Goal: Task Accomplishment & Management: Use online tool/utility

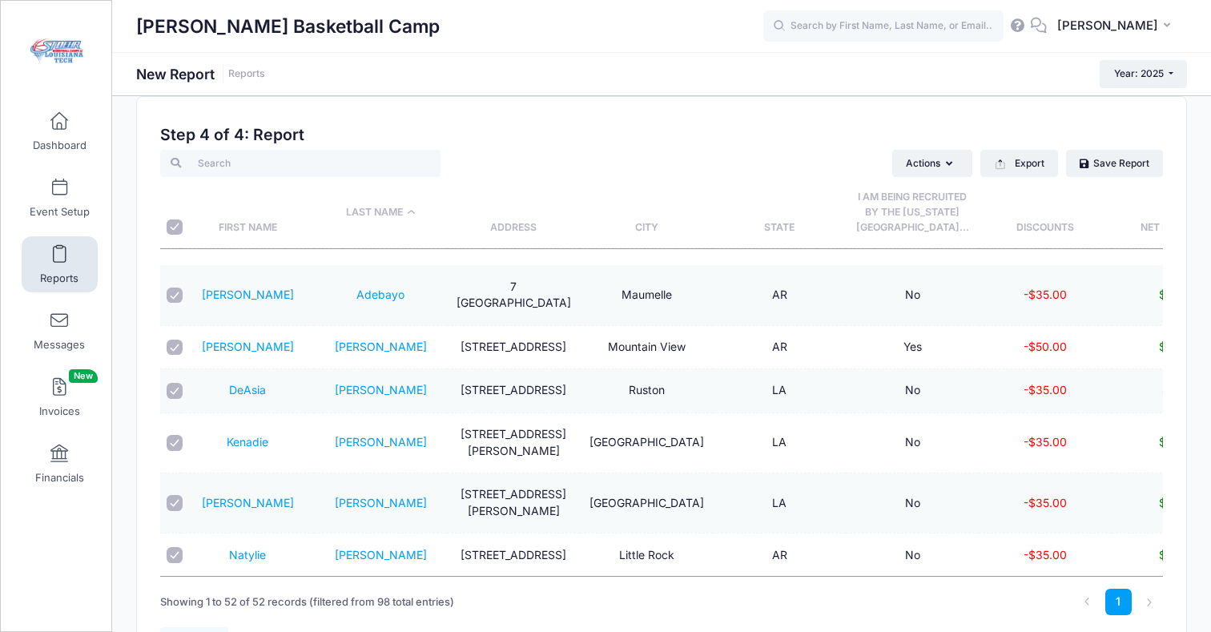
click at [59, 250] on span at bounding box center [59, 255] width 0 height 18
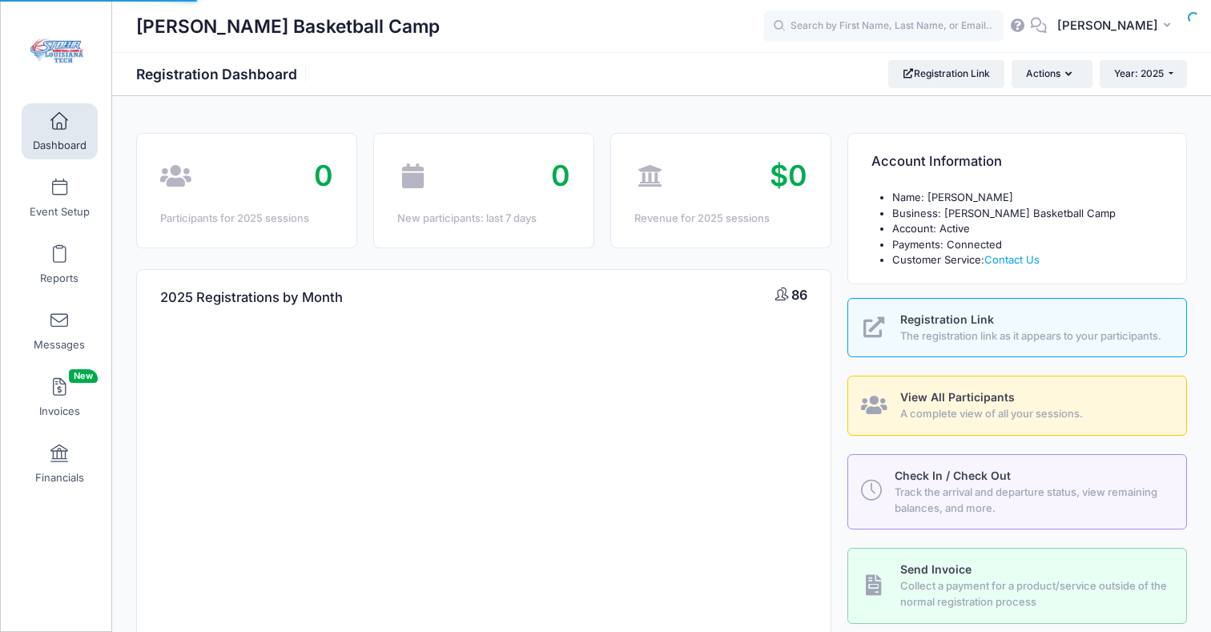
select select
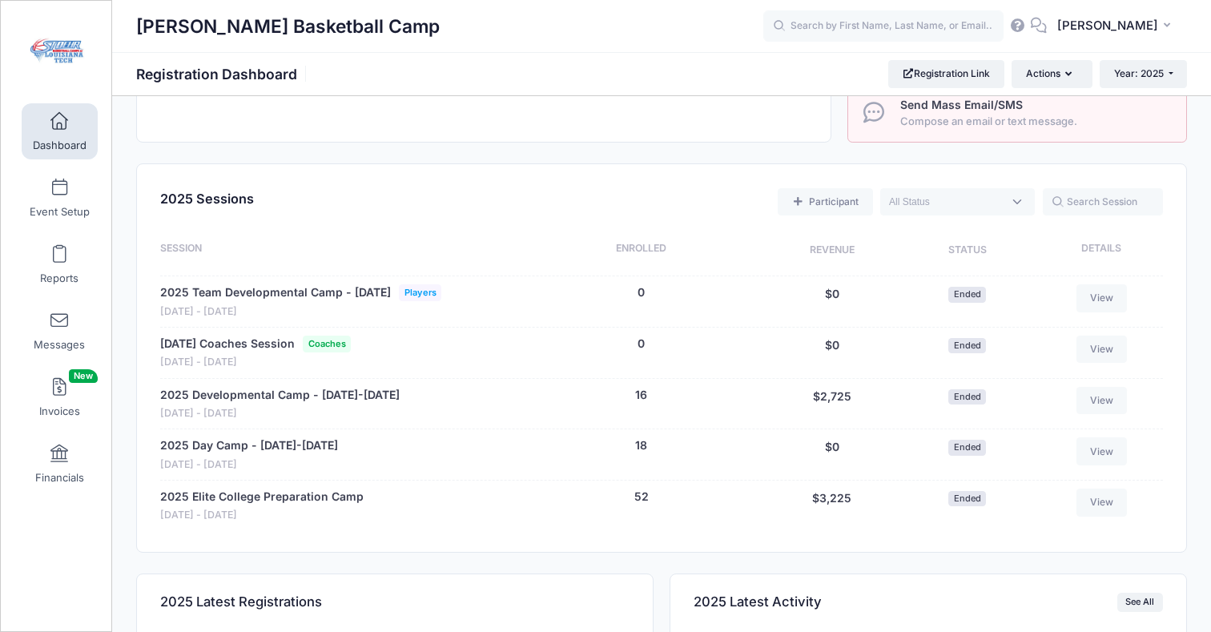
scroll to position [558, 0]
click at [59, 260] on span at bounding box center [59, 255] width 0 height 18
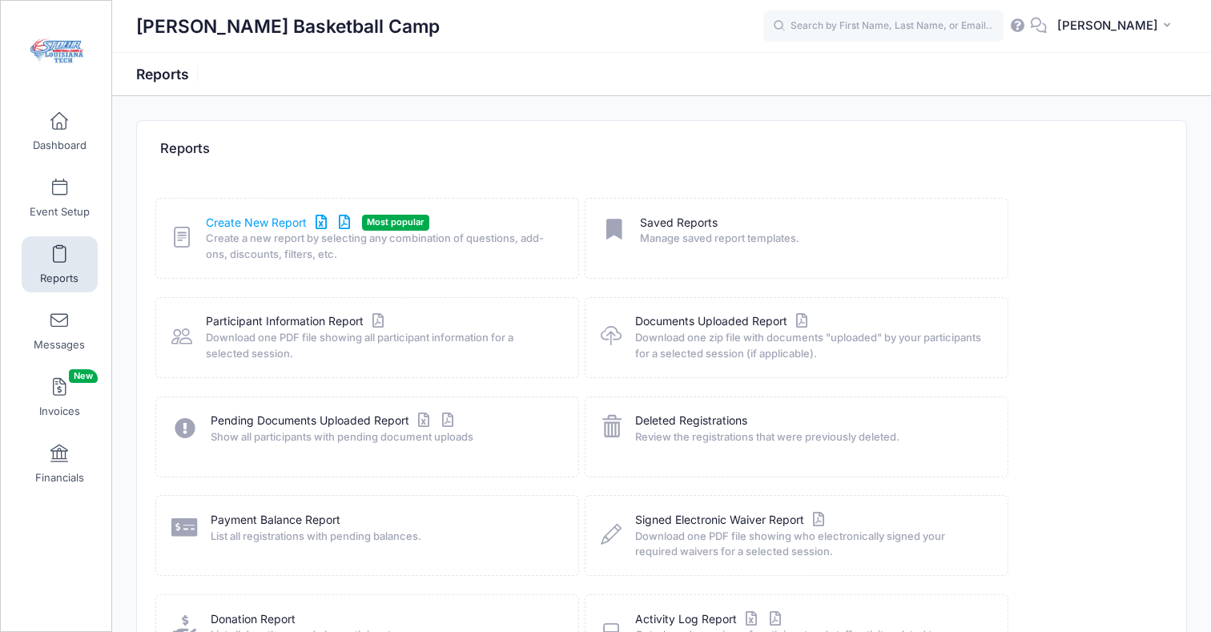
click at [252, 223] on link "Create New Report" at bounding box center [280, 223] width 149 height 17
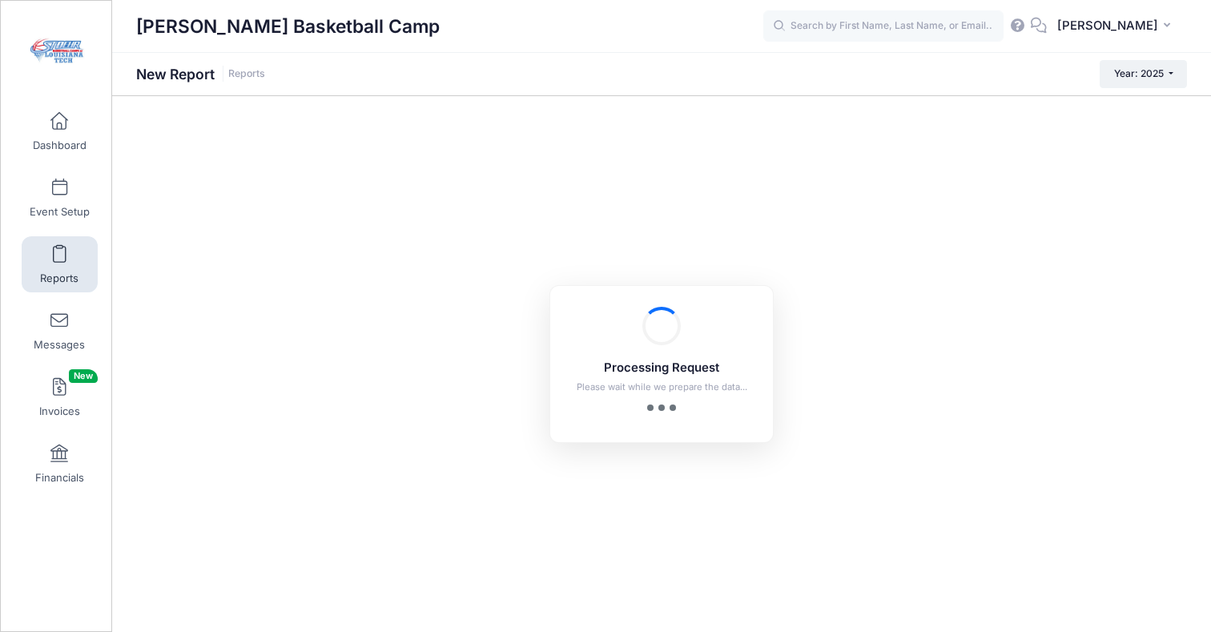
checkbox input "true"
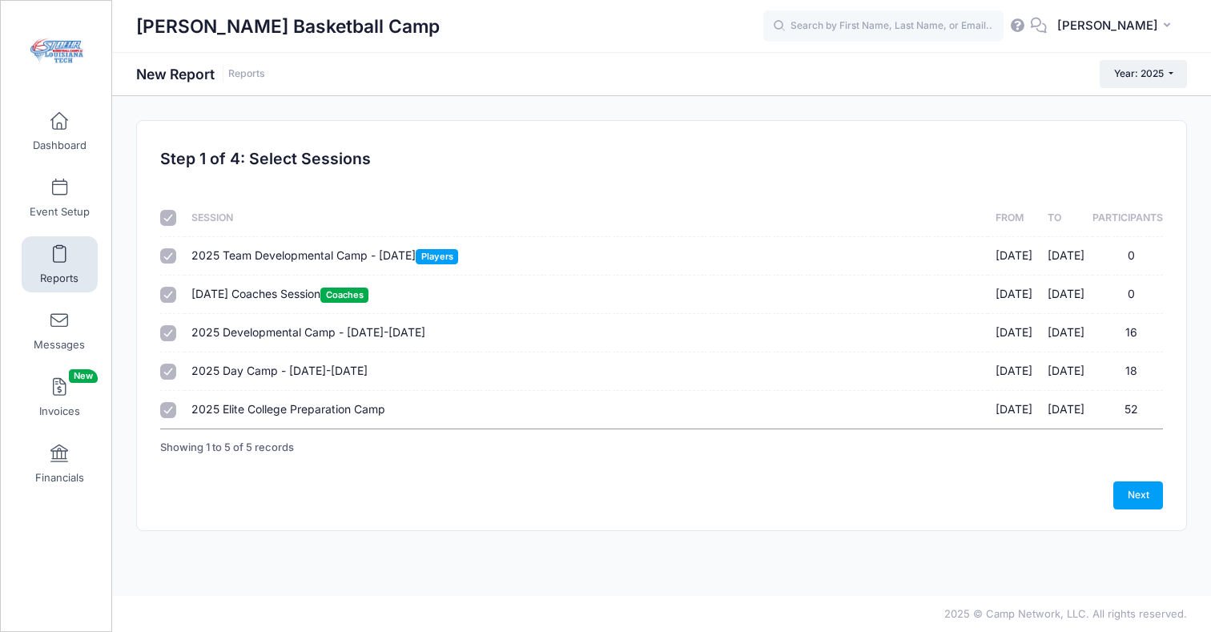
click at [160, 260] on div at bounding box center [168, 256] width 16 height 16
click at [171, 256] on input "2025 Team Developmental Camp - June 4, 2025 Players 06/04/2025 - 06/04/2025 0" at bounding box center [168, 256] width 16 height 16
checkbox input "false"
click at [173, 333] on input "2025 Developmental Camp - June 30-July 2, 2025 06/30/2025 - 07/02/2025 16" at bounding box center [168, 333] width 16 height 16
checkbox input "false"
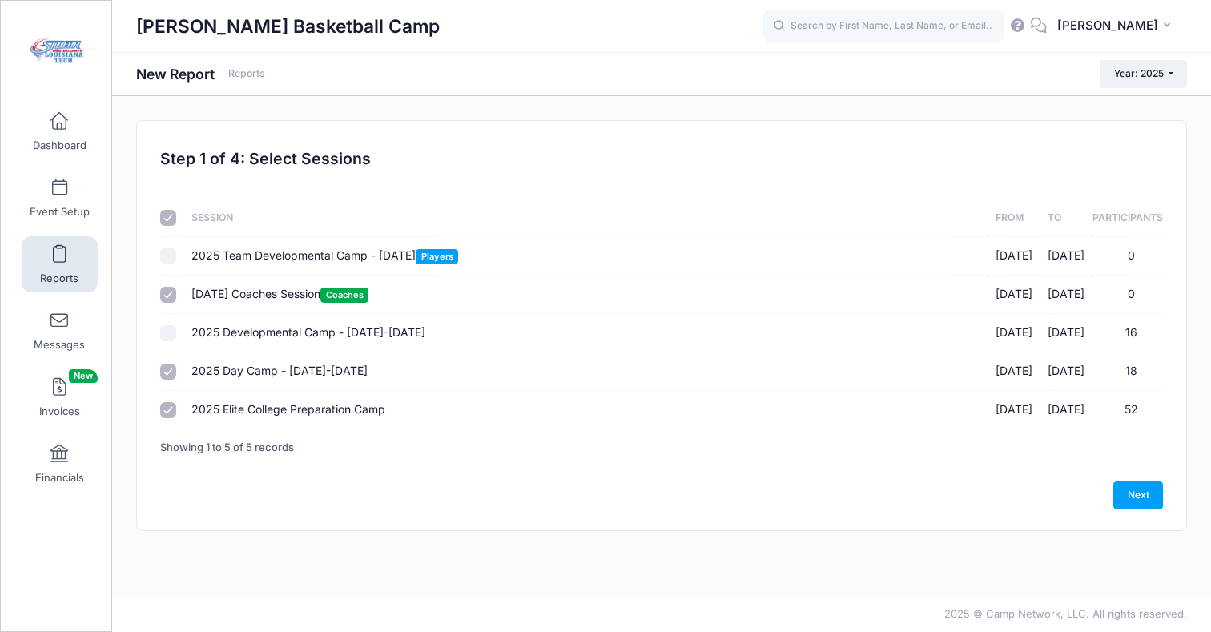
click at [160, 296] on input "June 4 Coaches Session Coaches 06/04/2025 - 06/04/2025 0" at bounding box center [168, 295] width 16 height 16
checkbox input "false"
click at [167, 331] on input "2025 Developmental Camp - June 30-July 2, 2025 06/30/2025 - 07/02/2025 16" at bounding box center [168, 333] width 16 height 16
checkbox input "true"
click at [168, 369] on input "2025 Day Camp - July 7-9, 2025 07/07/2025 - 07/09/2025 18" at bounding box center [168, 372] width 16 height 16
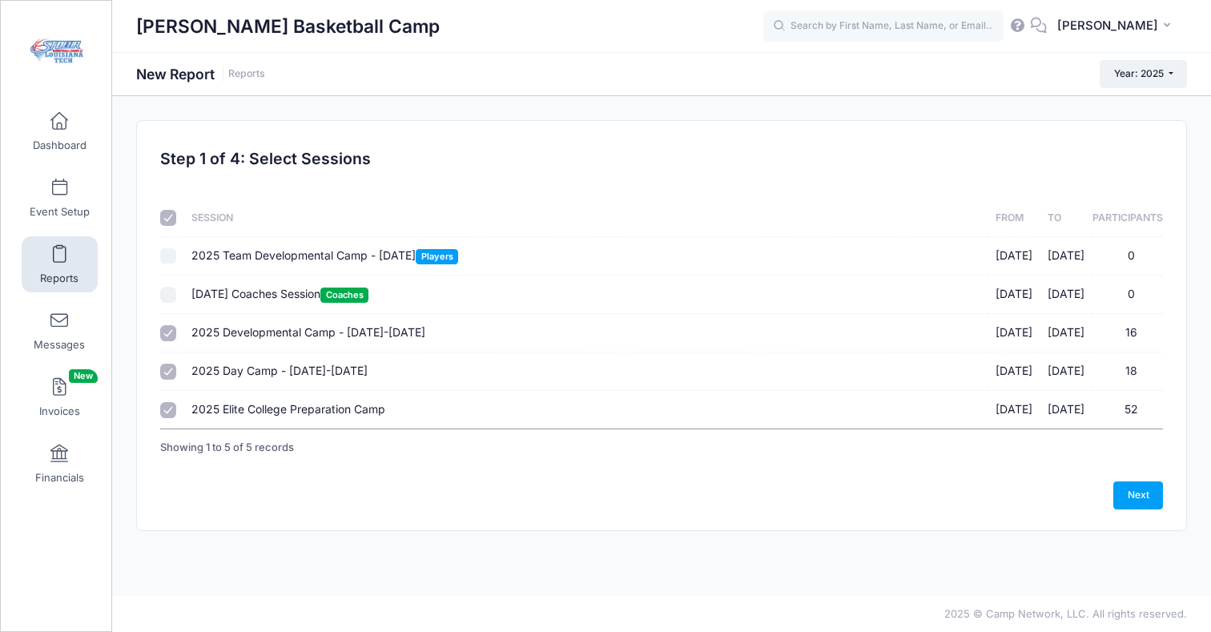
checkbox input "false"
click at [168, 413] on input "2025 Elite College Preparation Camp 08/02/2025 - 08/02/2025 52" at bounding box center [168, 410] width 16 height 16
checkbox input "false"
click at [1131, 497] on link "Next" at bounding box center [1139, 494] width 50 height 27
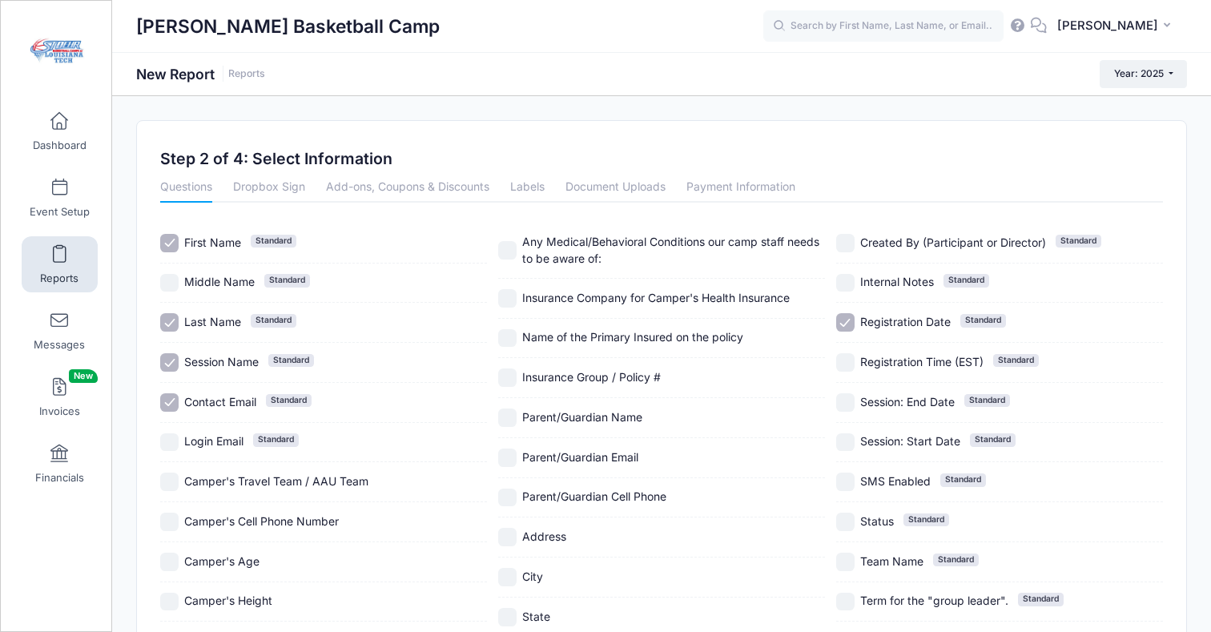
click at [170, 369] on input "Session Name Standard" at bounding box center [169, 362] width 18 height 18
checkbox input "false"
click at [167, 404] on input "Contact Email Standard" at bounding box center [169, 402] width 18 height 18
checkbox input "false"
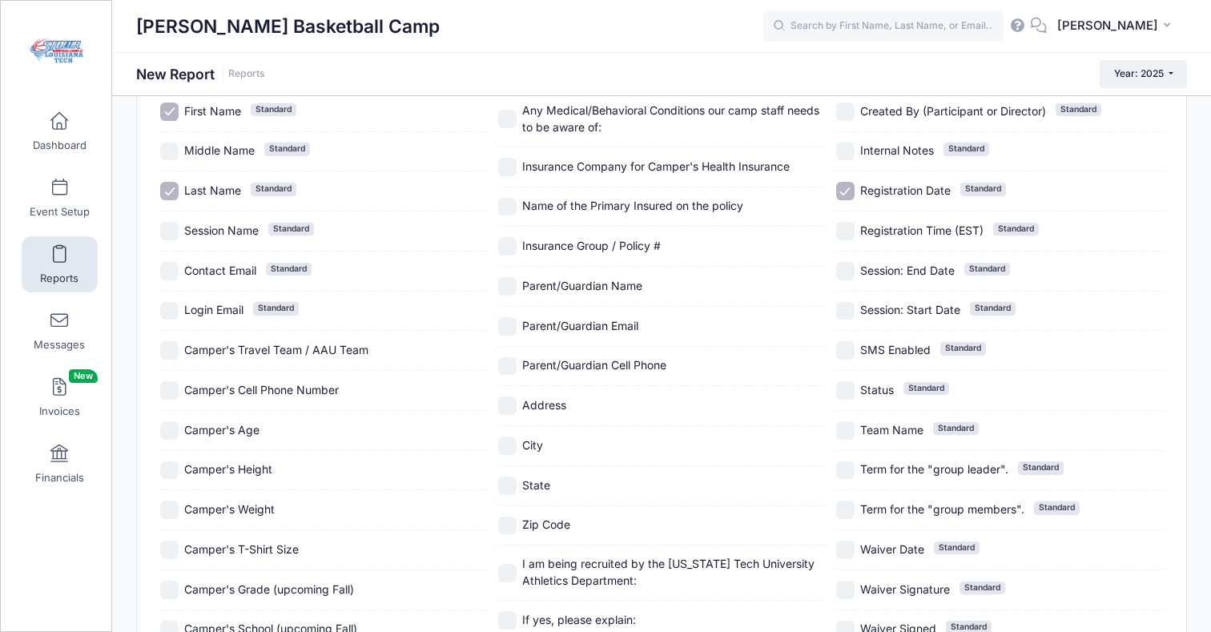
scroll to position [125, 0]
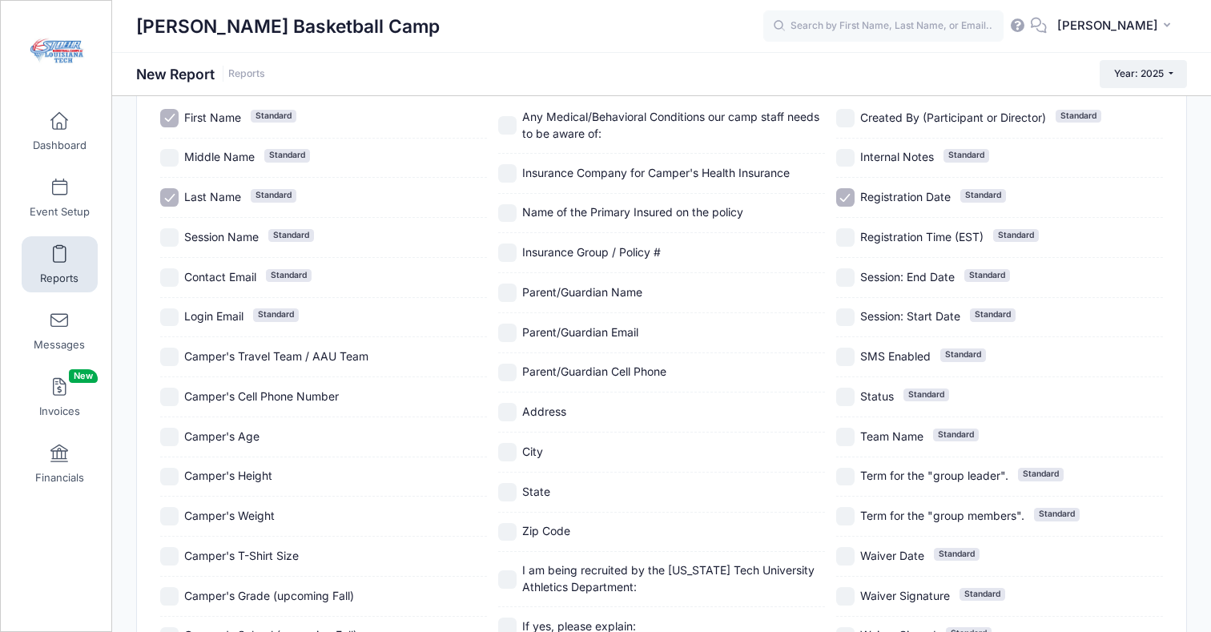
click at [509, 413] on input "Address" at bounding box center [507, 412] width 18 height 18
checkbox input "true"
click at [509, 453] on input "City" at bounding box center [507, 452] width 18 height 18
checkbox input "true"
click at [506, 492] on input "State" at bounding box center [507, 492] width 18 height 18
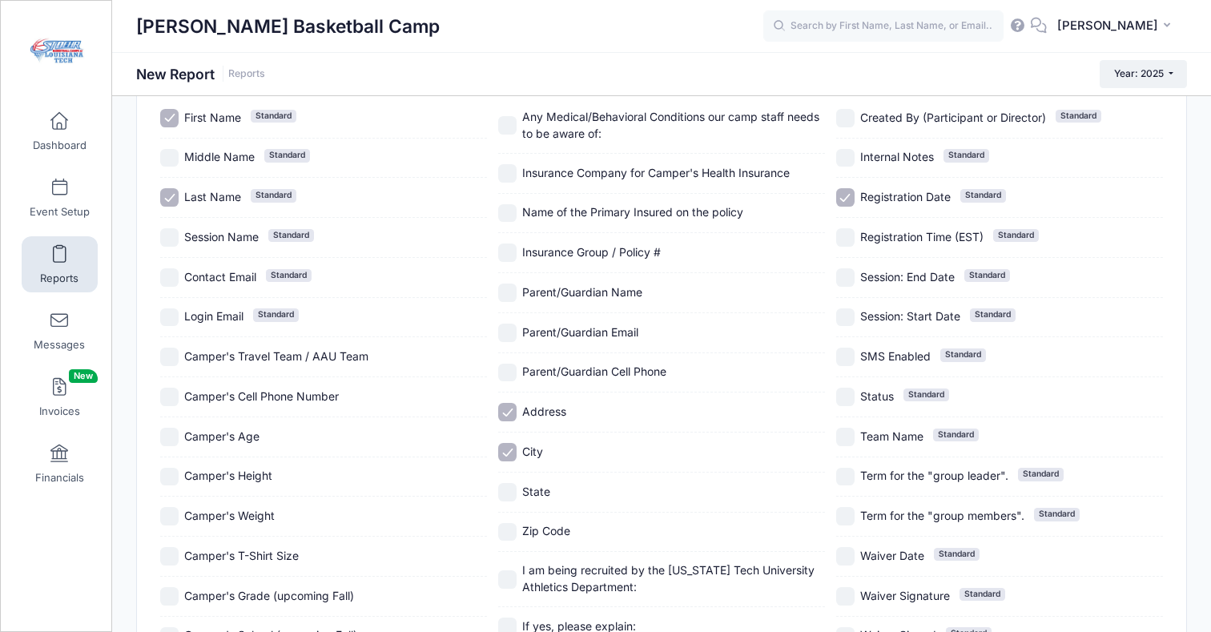
checkbox input "true"
click at [507, 534] on input "Zip Code" at bounding box center [507, 532] width 18 height 18
checkbox input "true"
click at [510, 574] on input "I am being recruited by the Louisiana Tech University Athletics Department:" at bounding box center [507, 579] width 18 height 18
checkbox input "true"
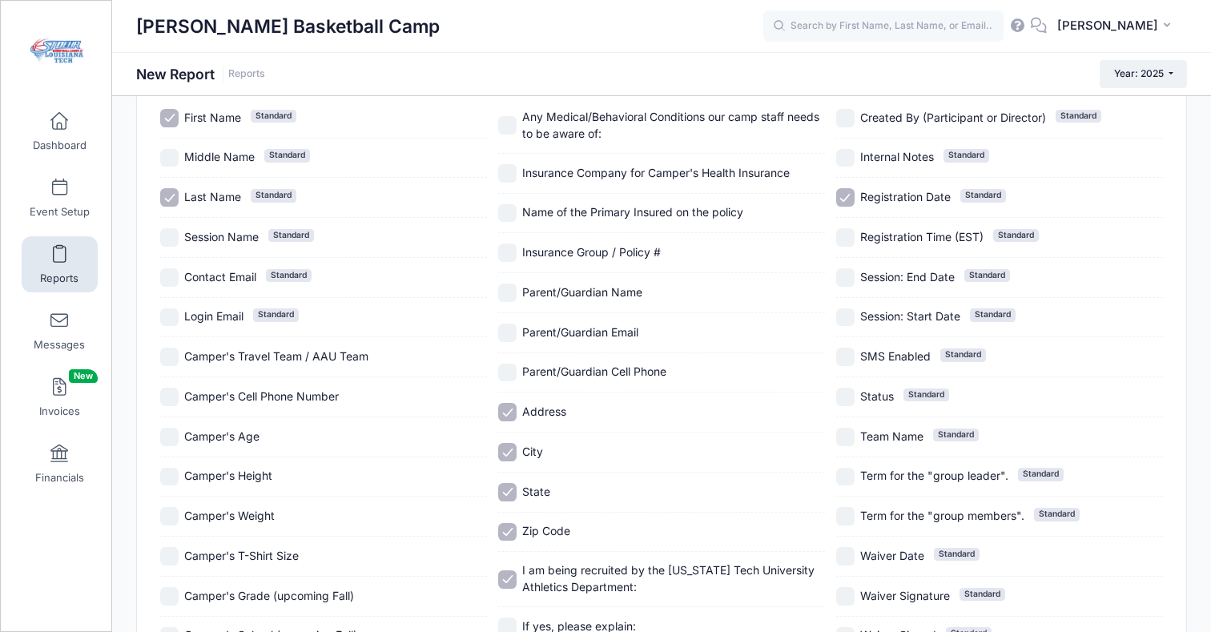
click at [843, 195] on input "Registration Date Standard" at bounding box center [845, 197] width 18 height 18
checkbox input "false"
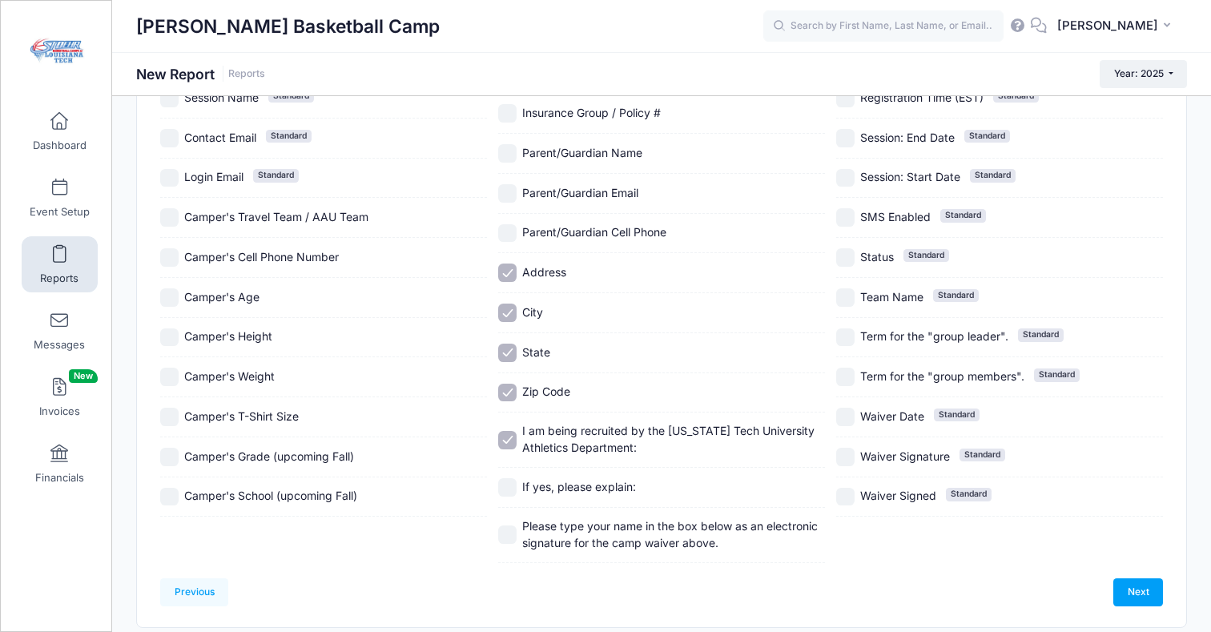
scroll to position [268, 0]
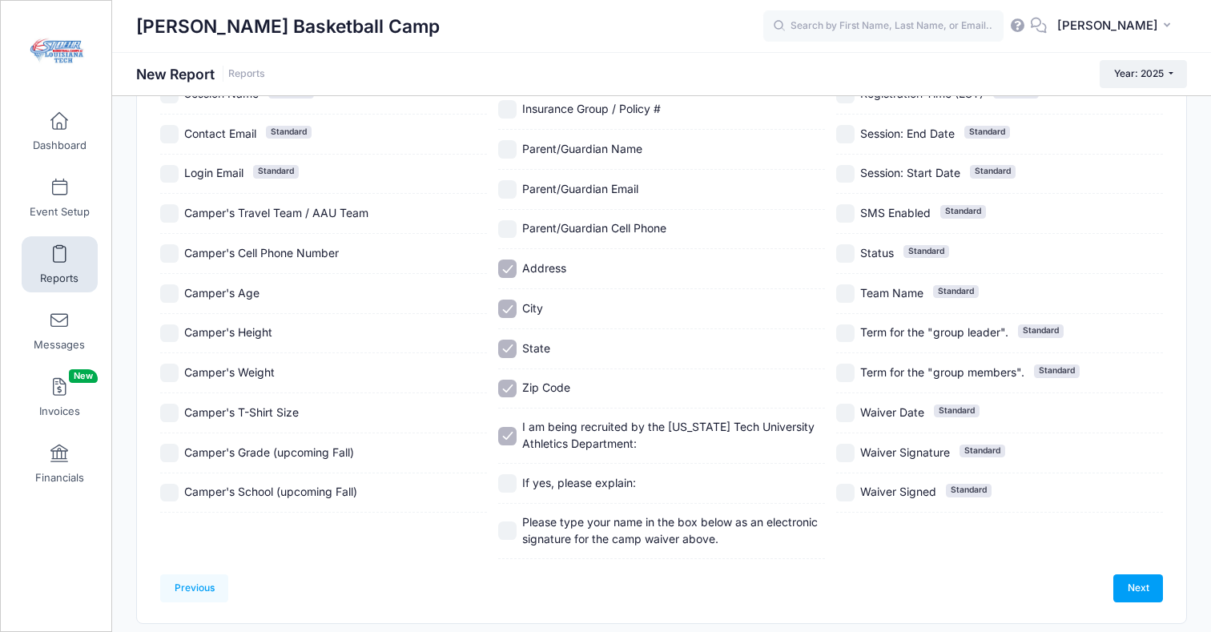
click at [506, 483] on input "If yes, please explain:" at bounding box center [507, 483] width 18 height 18
checkbox input "true"
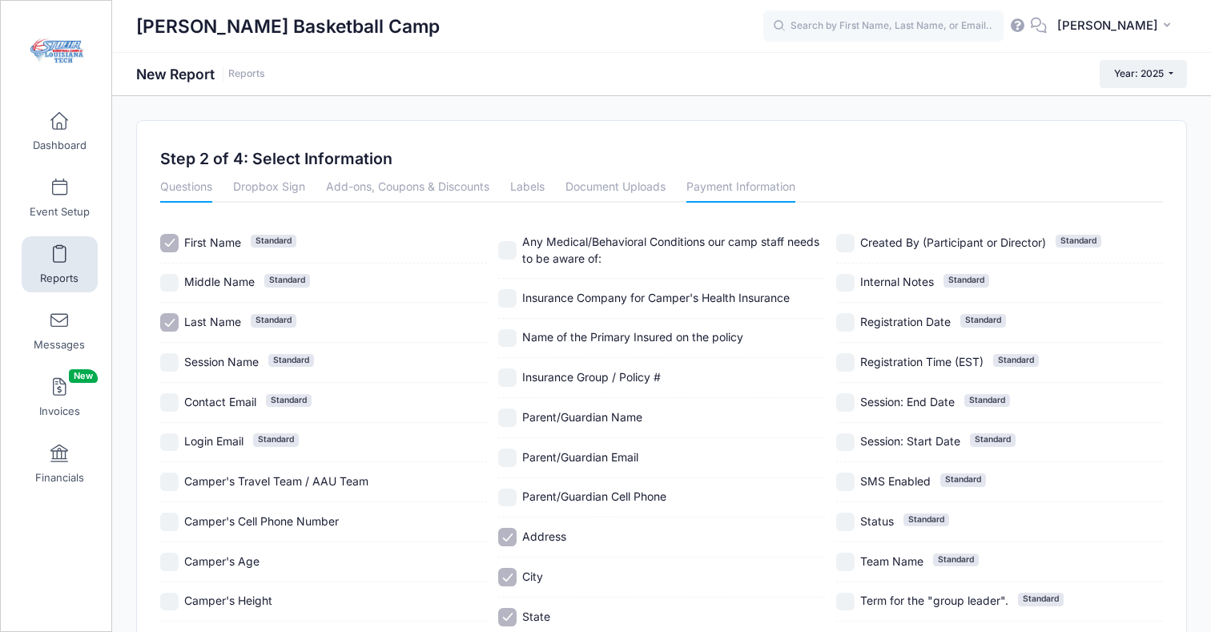
click at [732, 190] on link "Payment Information" at bounding box center [741, 188] width 109 height 29
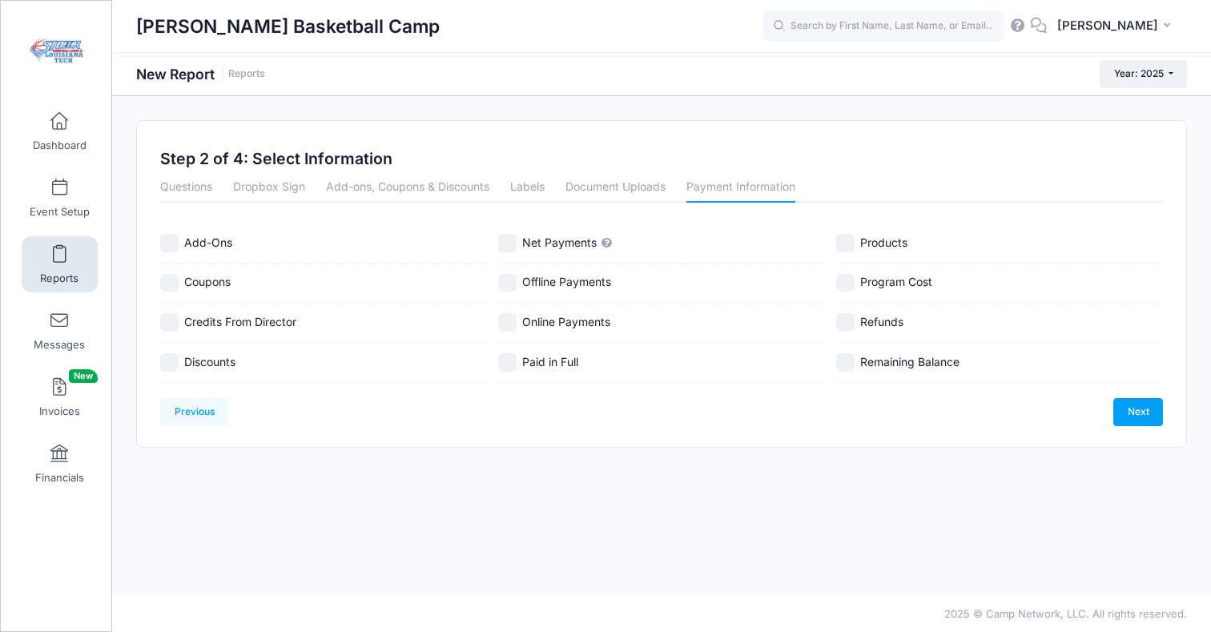
click at [509, 247] on input "Net Payments" at bounding box center [507, 243] width 18 height 18
checkbox input "true"
click at [167, 366] on input "Discounts" at bounding box center [169, 362] width 18 height 18
checkbox input "true"
click at [842, 319] on input "Refunds" at bounding box center [845, 322] width 18 height 18
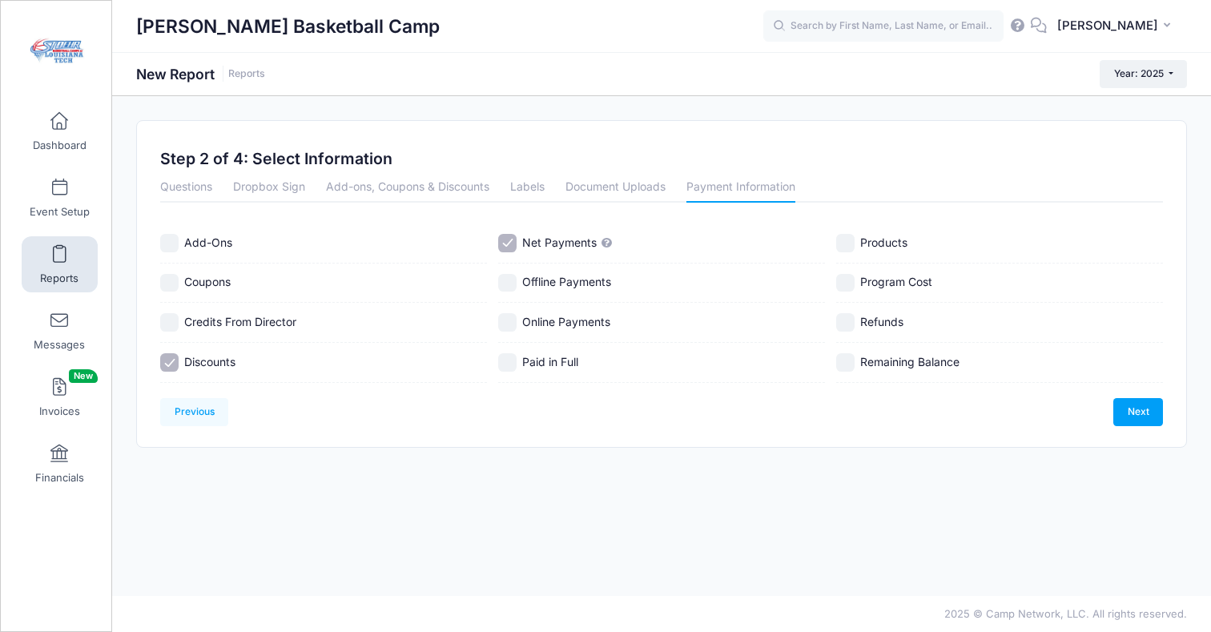
checkbox input "true"
click at [1126, 406] on link "Next" at bounding box center [1139, 411] width 50 height 27
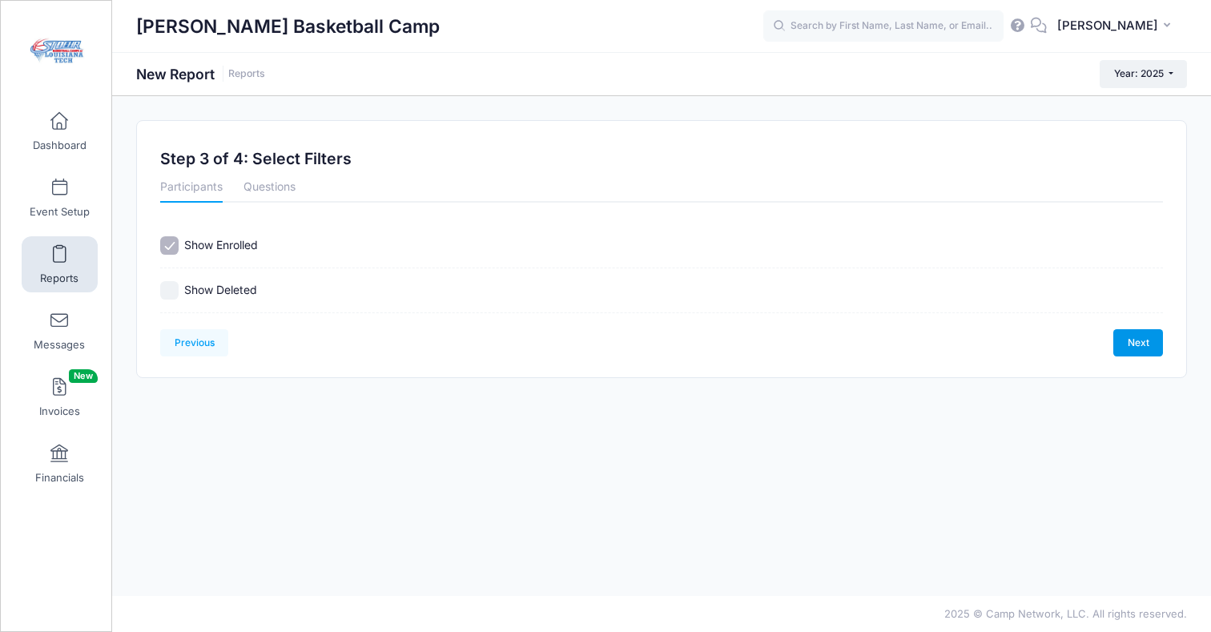
click at [1134, 335] on link "Next" at bounding box center [1139, 342] width 50 height 27
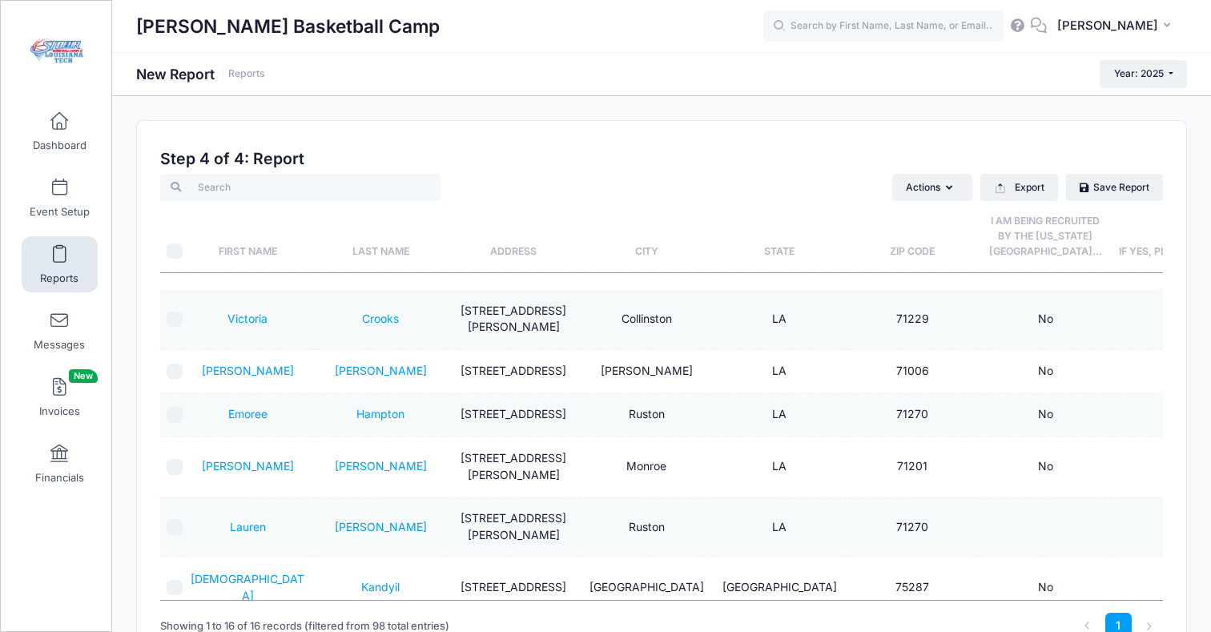
click at [374, 250] on th "Last Name" at bounding box center [380, 236] width 133 height 71
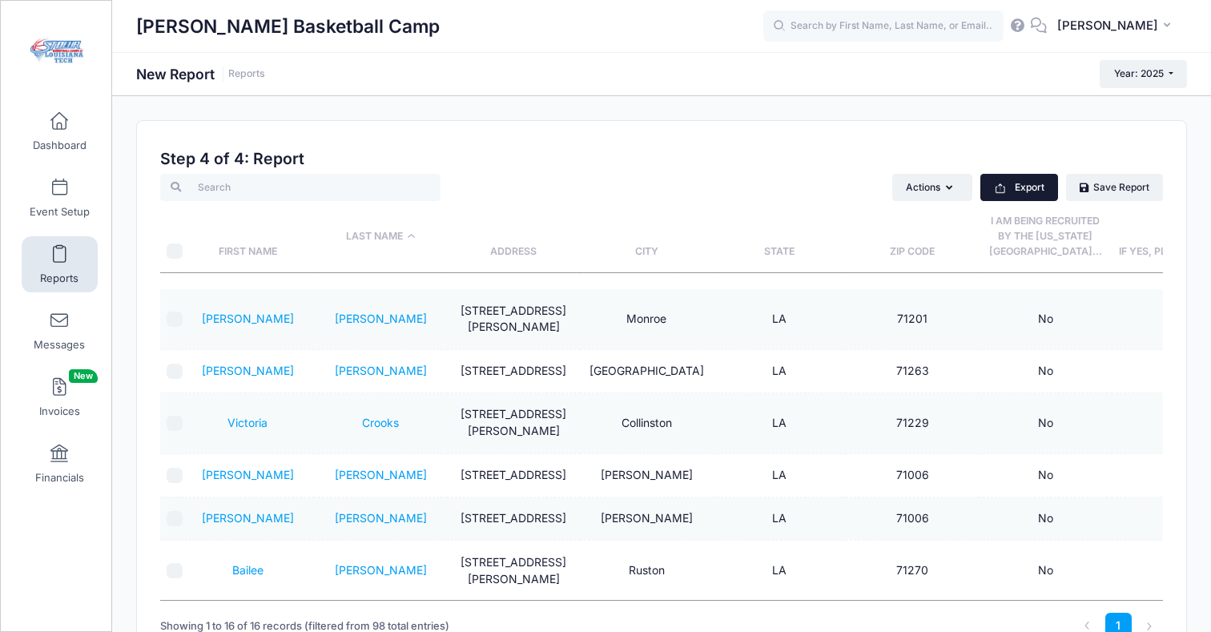
click at [1019, 189] on button "Export" at bounding box center [1020, 187] width 78 height 27
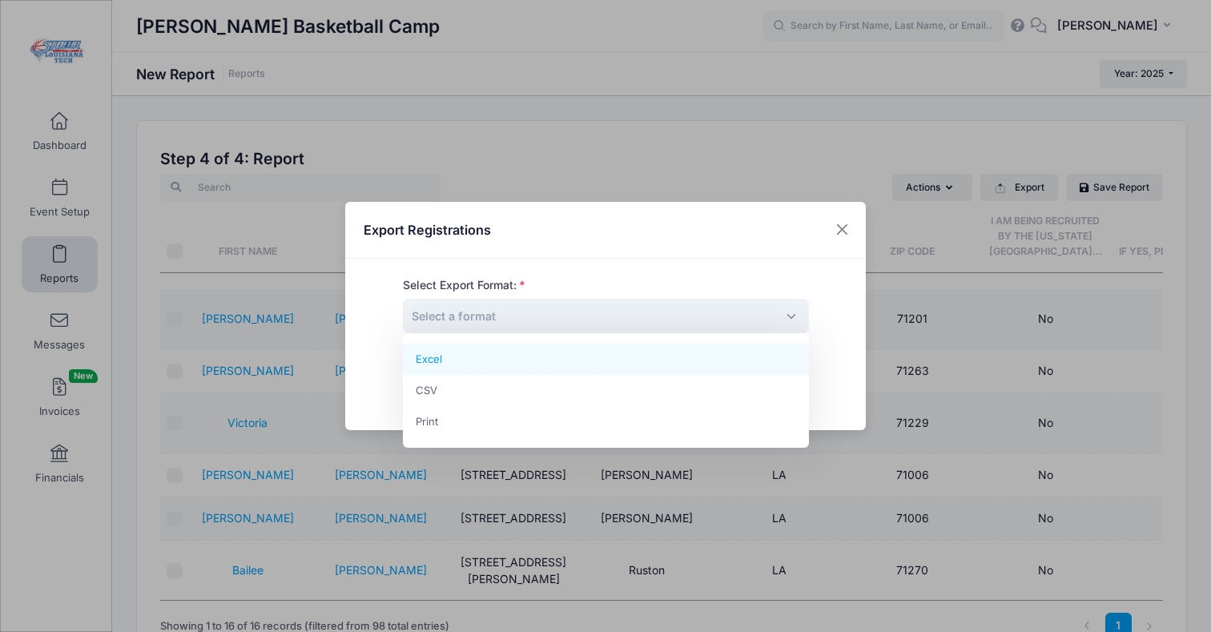
click at [477, 314] on span "Select a format" at bounding box center [454, 316] width 84 height 14
select select "excel"
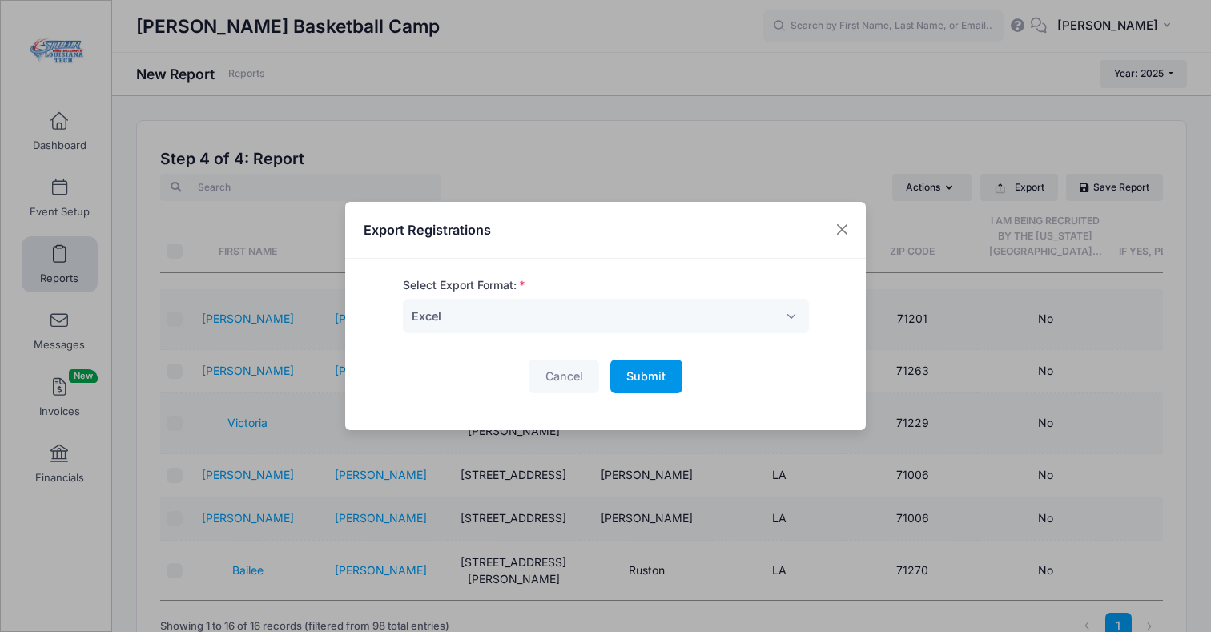
click at [641, 379] on span "Submit" at bounding box center [645, 376] width 39 height 14
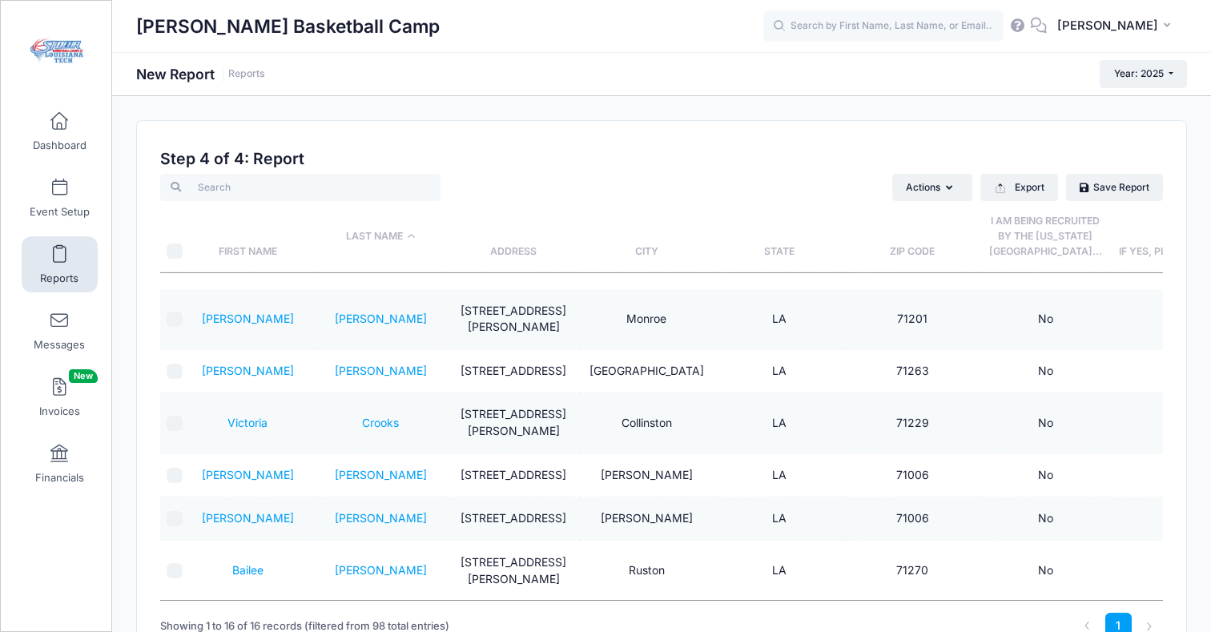
click at [56, 266] on link "Reports" at bounding box center [60, 264] width 76 height 56
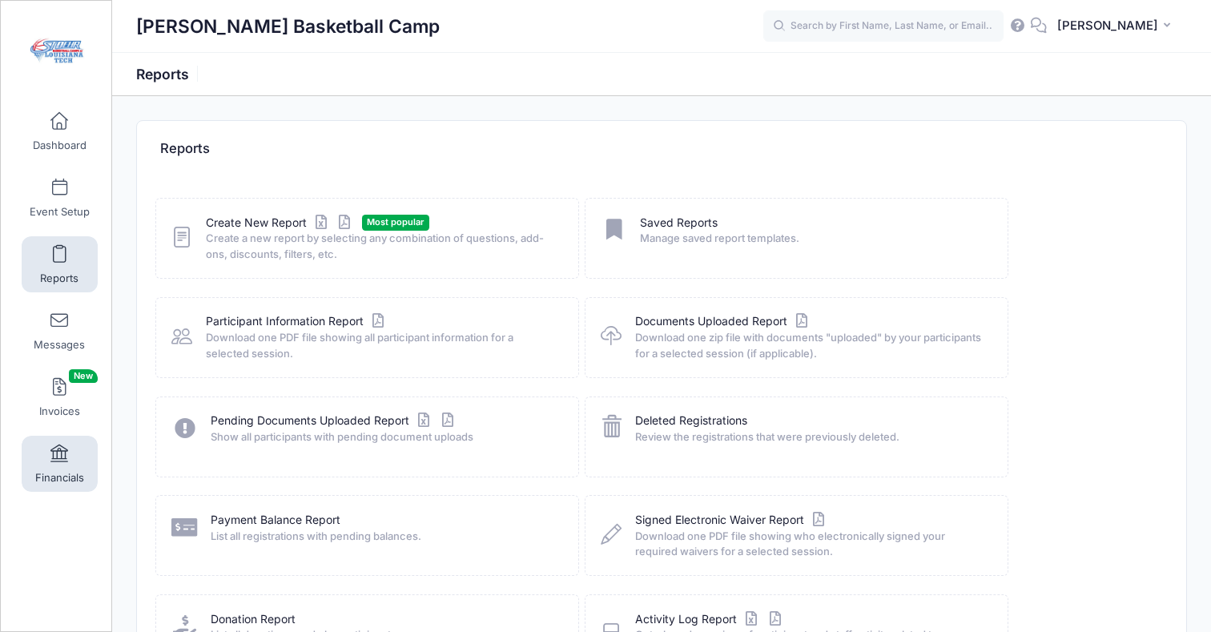
click at [59, 456] on span at bounding box center [59, 454] width 0 height 18
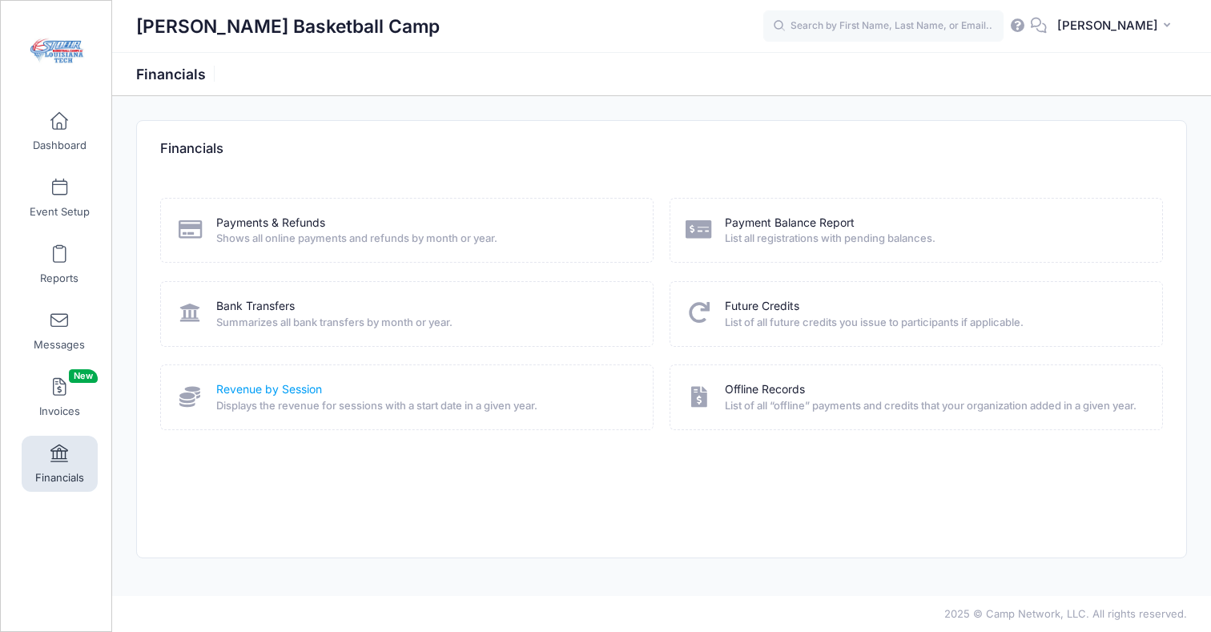
click at [238, 389] on link "Revenue by Session" at bounding box center [269, 389] width 106 height 17
